Goal: Navigation & Orientation: Go to known website

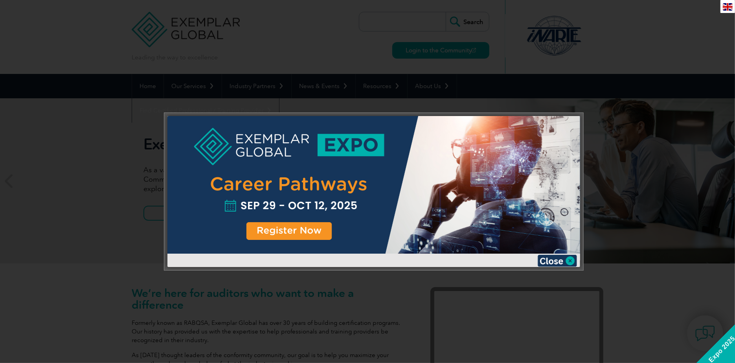
click at [433, 53] on div at bounding box center [367, 181] width 735 height 363
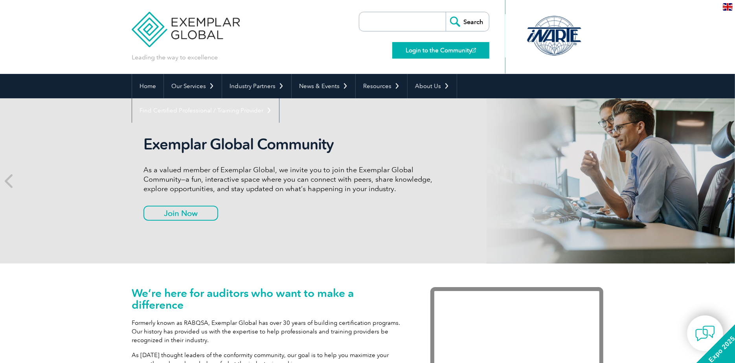
click at [439, 56] on link "Login to the Community" at bounding box center [440, 50] width 97 height 16
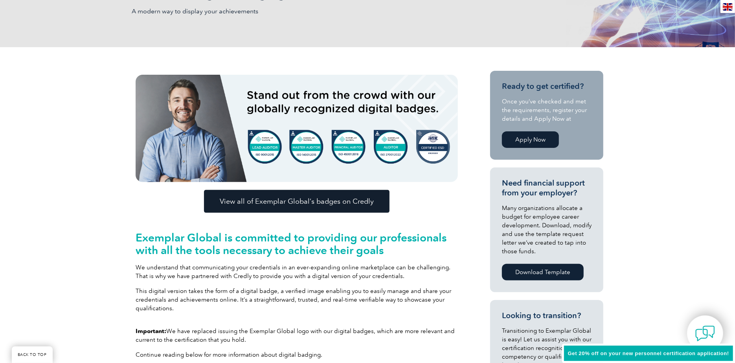
scroll to position [157, 0]
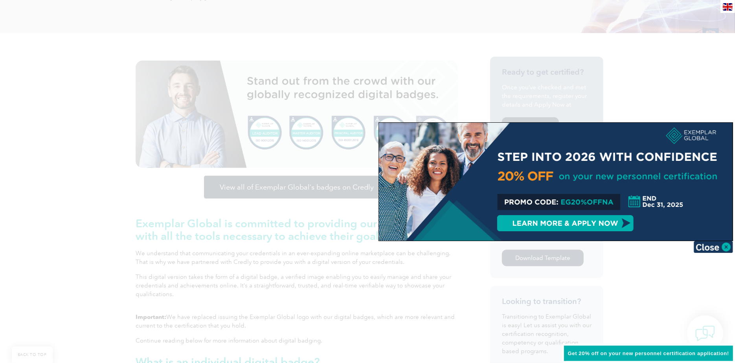
click at [319, 187] on div at bounding box center [367, 181] width 735 height 363
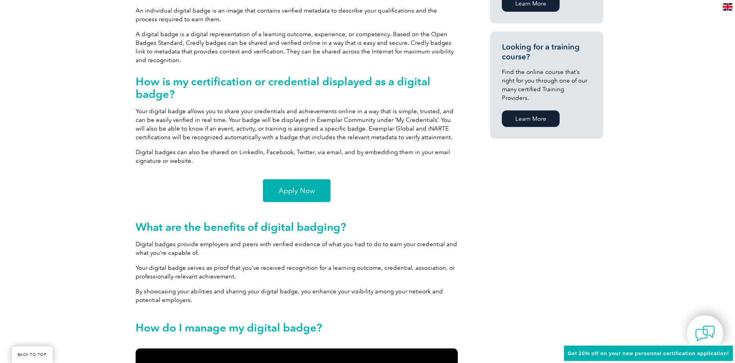
scroll to position [393, 0]
